Goal: Book appointment/travel/reservation

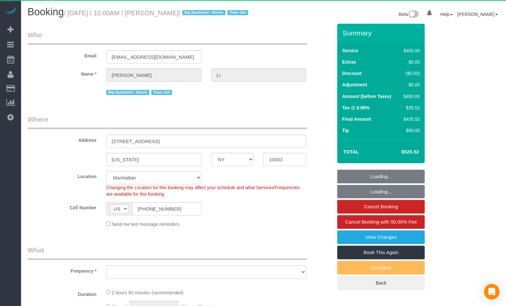
select select "NY"
select select "object:968"
select select "string:stripe-pm_1PnXaH4VGloSiKo7zAqKxqVO"
select select "2"
select select "150"
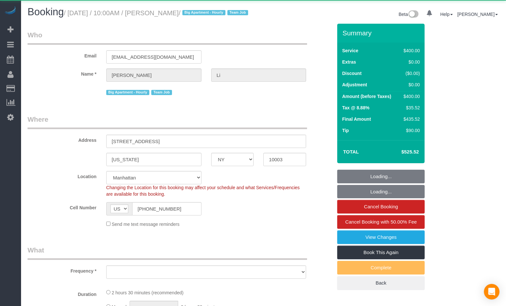
select select "number:58"
select select "number:77"
select select "number:15"
select select "number:5"
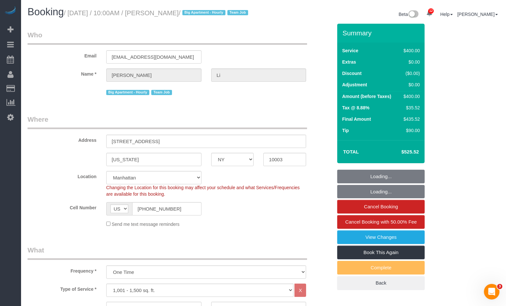
select select "object:972"
select select "spot1"
